Goal: Task Accomplishment & Management: Complete application form

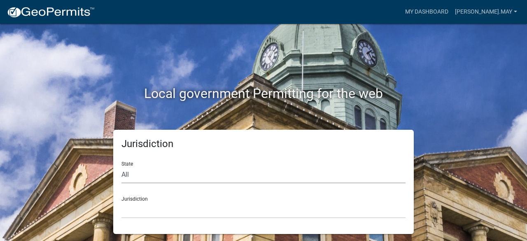
click at [149, 170] on select "All [US_STATE] [US_STATE] [US_STATE] [US_STATE] [US_STATE] [US_STATE] [US_STATE…" at bounding box center [263, 174] width 284 height 17
select select "[US_STATE]"
click at [121, 166] on select "All [US_STATE] [US_STATE] [US_STATE] [US_STATE] [US_STATE] [US_STATE] [US_STATE…" at bounding box center [263, 174] width 284 height 17
click at [142, 208] on select "[GEOGRAPHIC_DATA], [US_STATE][PERSON_NAME][GEOGRAPHIC_DATA], [US_STATE][PERSON_…" at bounding box center [263, 209] width 284 height 17
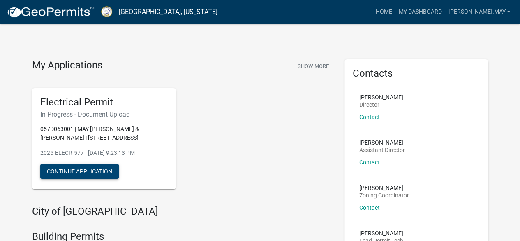
click at [101, 171] on button "Continue Application" at bounding box center [79, 171] width 79 height 15
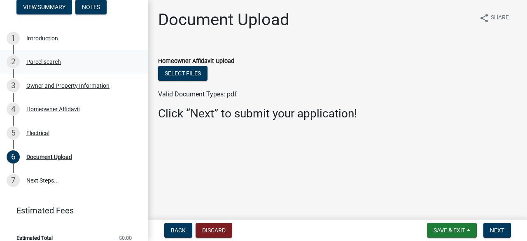
scroll to position [105, 0]
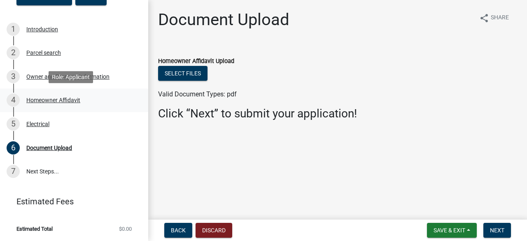
click at [38, 99] on div "Homeowner Affidavit" at bounding box center [53, 100] width 54 height 6
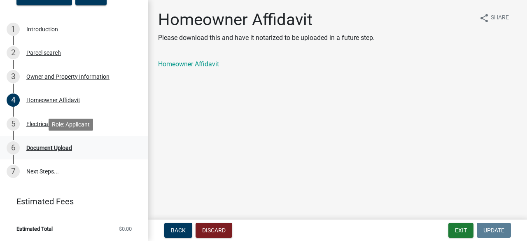
click at [64, 148] on div "Document Upload" at bounding box center [49, 148] width 46 height 6
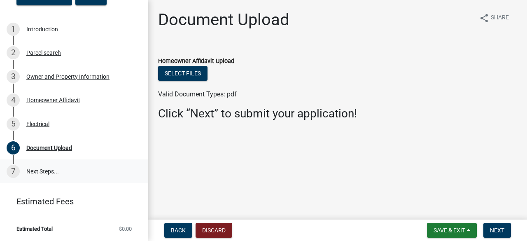
click at [44, 170] on link "7 Next Steps..." at bounding box center [74, 171] width 148 height 24
click at [444, 228] on span "Save & Exit" at bounding box center [449, 230] width 32 height 7
